Goal: Information Seeking & Learning: Learn about a topic

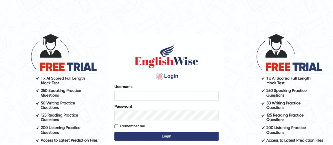
type input "vishalwadhwa"
click at [133, 135] on button "Login" at bounding box center [166, 136] width 104 height 9
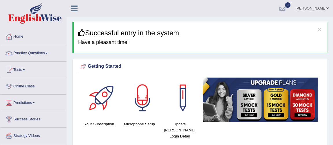
click at [43, 54] on link "Practice Questions" at bounding box center [33, 52] width 66 height 14
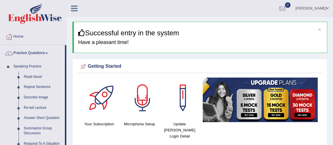
click at [43, 54] on link "Practice Questions" at bounding box center [32, 52] width 64 height 14
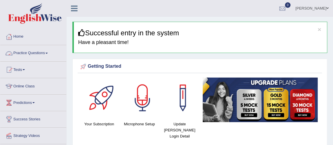
click at [36, 56] on link "Practice Questions" at bounding box center [33, 52] width 66 height 14
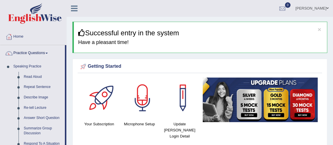
click at [36, 56] on link "Practice Questions" at bounding box center [32, 52] width 64 height 14
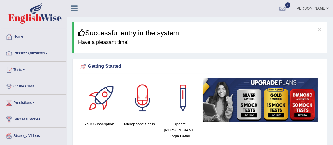
click at [24, 52] on link "Practice Questions" at bounding box center [33, 52] width 66 height 14
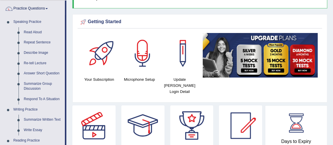
scroll to position [43, 0]
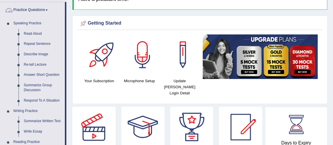
click at [41, 10] on link "Practice Questions" at bounding box center [32, 9] width 64 height 14
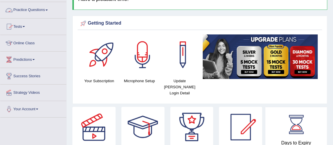
click at [47, 10] on link "Practice Questions" at bounding box center [33, 9] width 66 height 14
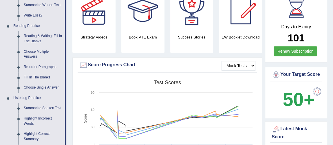
scroll to position [163, 0]
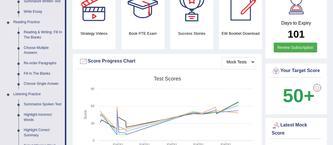
click at [41, 29] on link "Reading & Writing: Fill In The Blanks" at bounding box center [43, 34] width 44 height 15
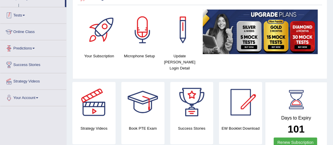
scroll to position [136, 0]
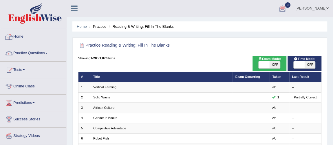
click at [22, 38] on link "Home" at bounding box center [33, 36] width 66 height 14
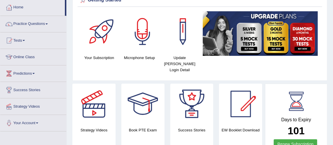
scroll to position [2, 0]
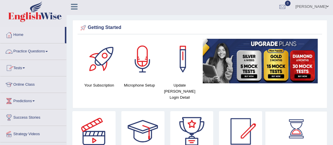
click at [28, 49] on link "Practice Questions" at bounding box center [33, 50] width 66 height 14
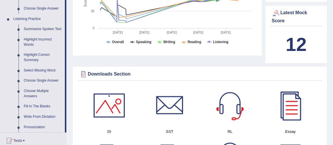
scroll to position [241, 0]
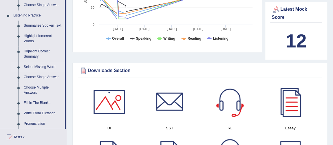
click at [34, 67] on link "Select Missing Word" at bounding box center [43, 67] width 44 height 10
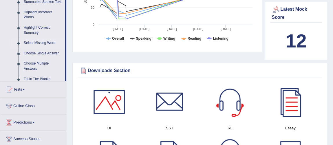
scroll to position [193, 0]
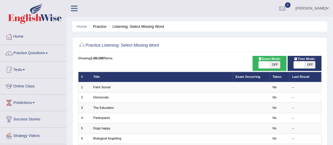
click at [100, 86] on link "Faint Sound" at bounding box center [101, 86] width 17 height 3
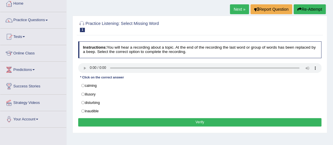
scroll to position [34, 0]
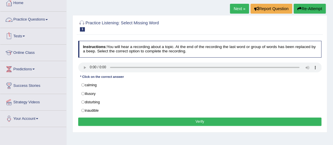
click at [27, 17] on link "Practice Questions" at bounding box center [33, 19] width 66 height 14
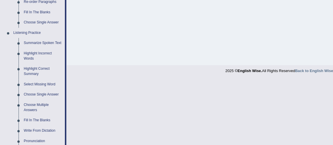
scroll to position [229, 0]
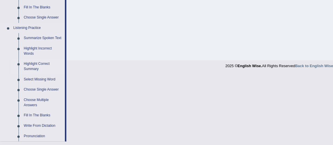
click at [30, 66] on link "Highlight Correct Summary" at bounding box center [43, 66] width 44 height 15
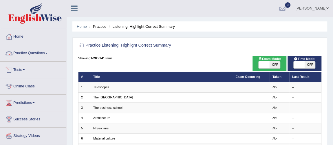
click at [45, 53] on link "Practice Questions" at bounding box center [33, 52] width 66 height 14
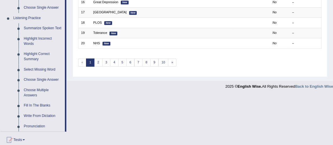
scroll to position [241, 0]
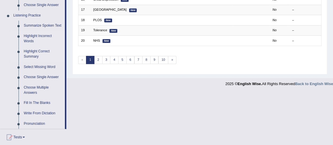
click at [32, 37] on link "Highlight Incorrect Words" at bounding box center [43, 38] width 44 height 15
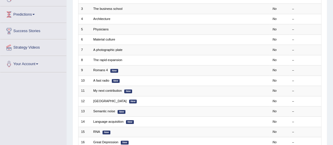
scroll to position [158, 0]
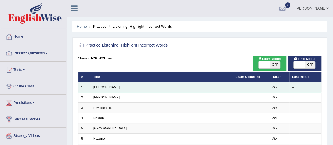
click at [98, 86] on link "[PERSON_NAME]" at bounding box center [106, 86] width 26 height 3
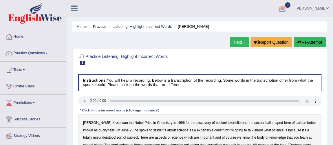
click at [235, 41] on link "Next »" at bounding box center [239, 42] width 19 height 10
